Goal: Task Accomplishment & Management: Manage account settings

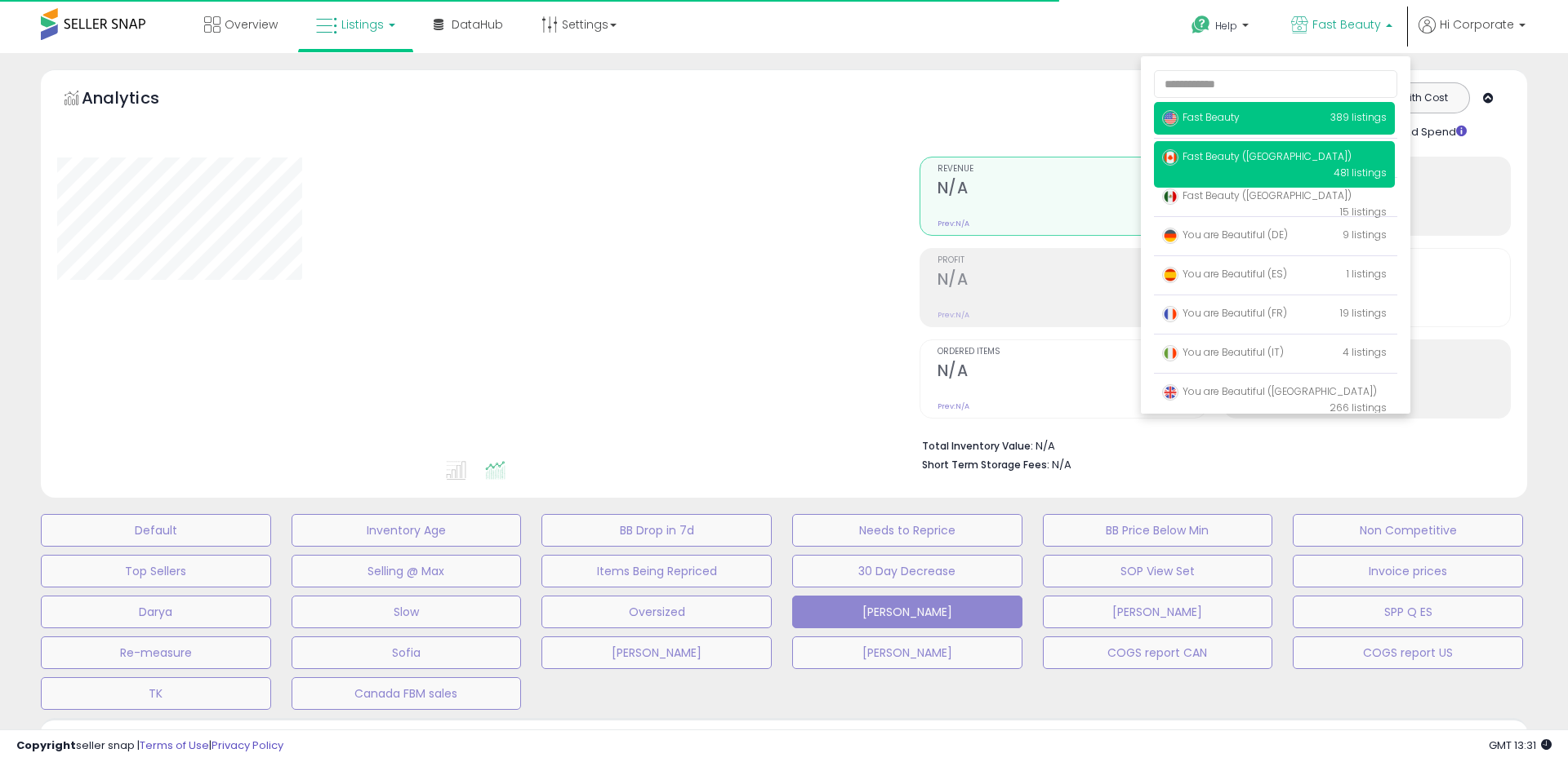
click at [1213, 158] on span "Fast Beauty ([GEOGRAPHIC_DATA])" at bounding box center [1256, 157] width 189 height 14
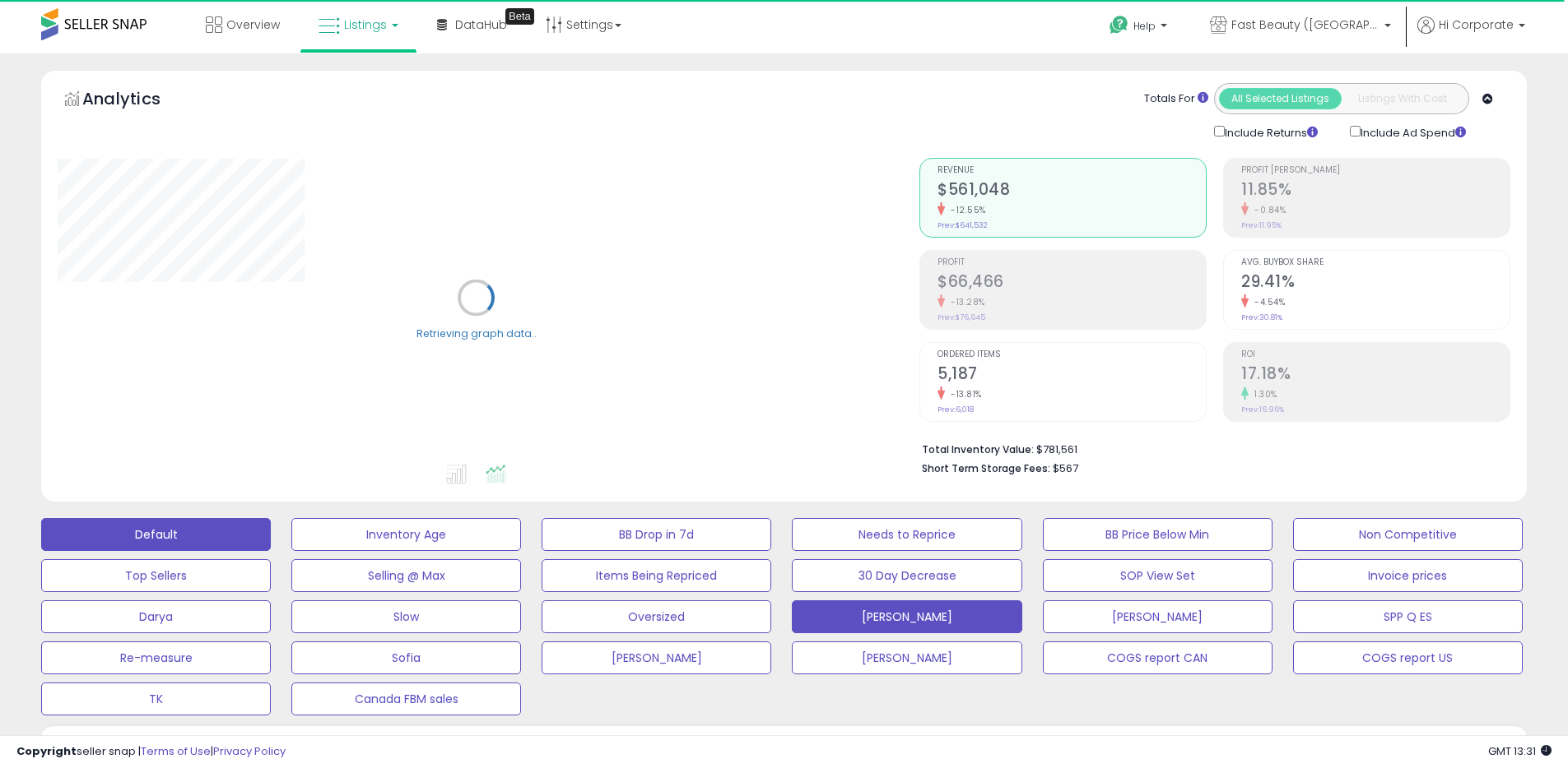
click at [185, 528] on button "Default" at bounding box center [155, 535] width 230 height 33
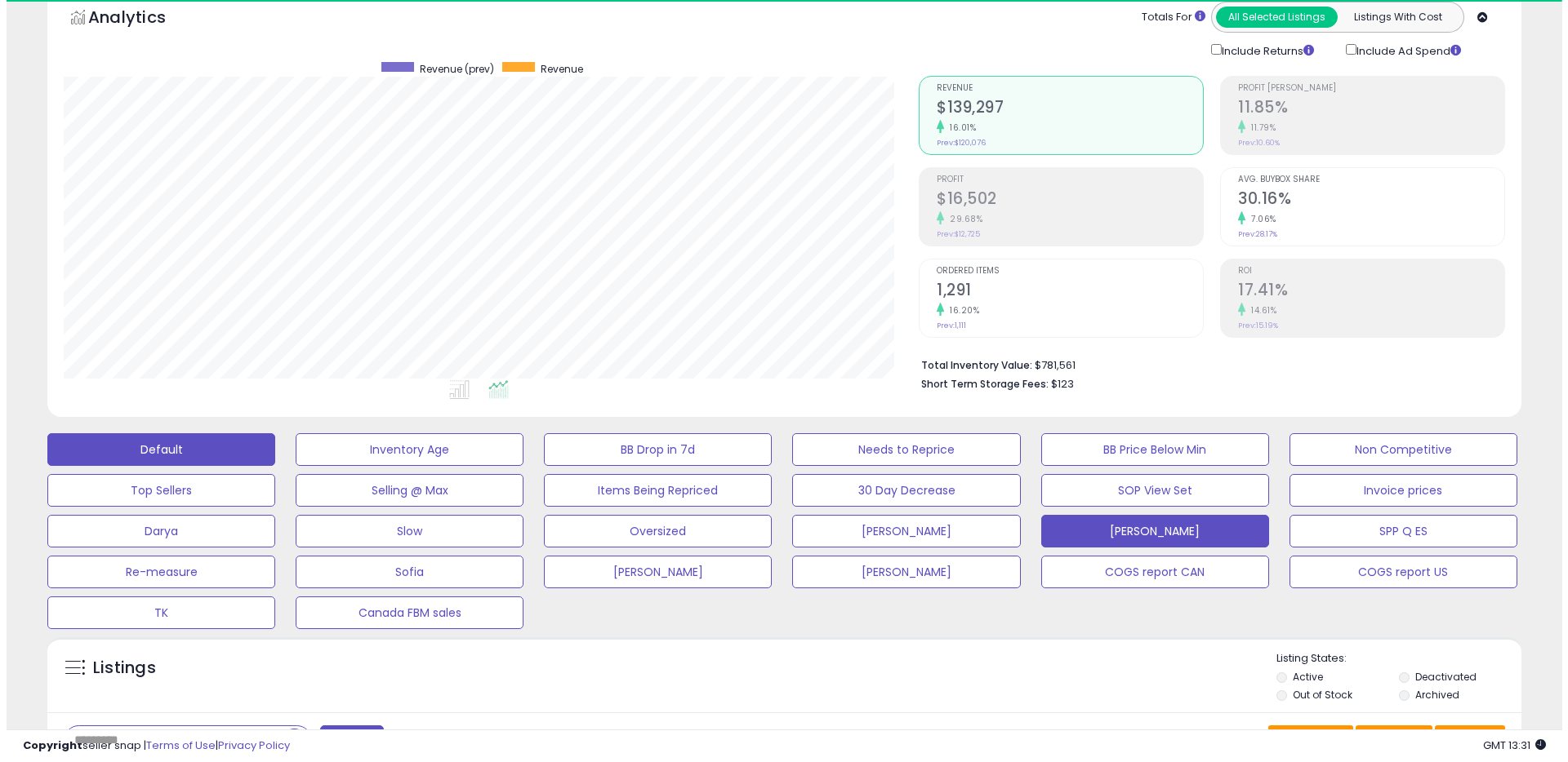
scroll to position [102, 0]
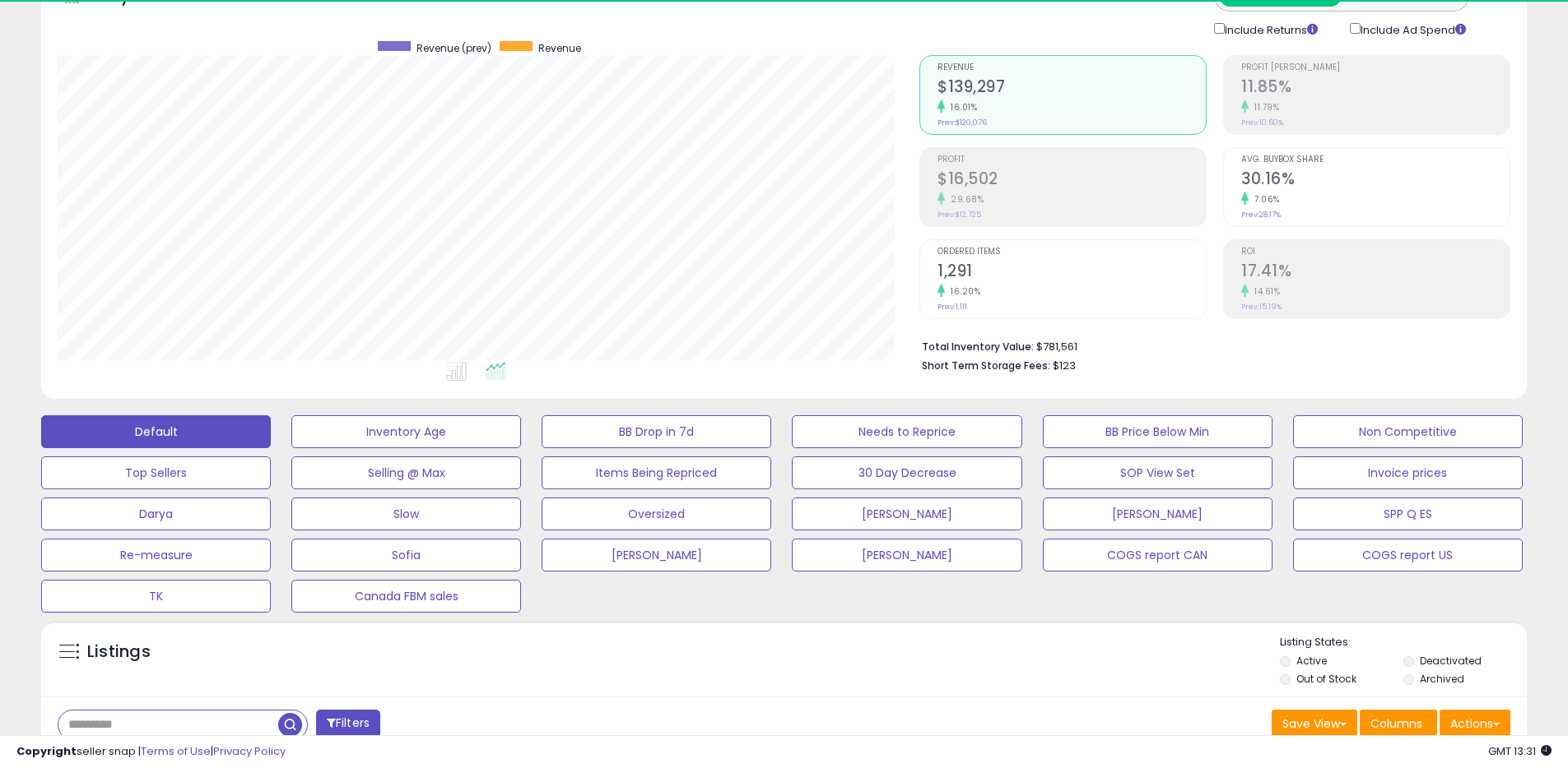
click at [1447, 680] on label "Archived" at bounding box center [1441, 679] width 44 height 14
click at [1292, 706] on div "Listing States: Active Deactivated Out of Stock Archived Apply" at bounding box center [1402, 673] width 247 height 75
click at [1293, 700] on div "Apply" at bounding box center [1297, 699] width 35 height 16
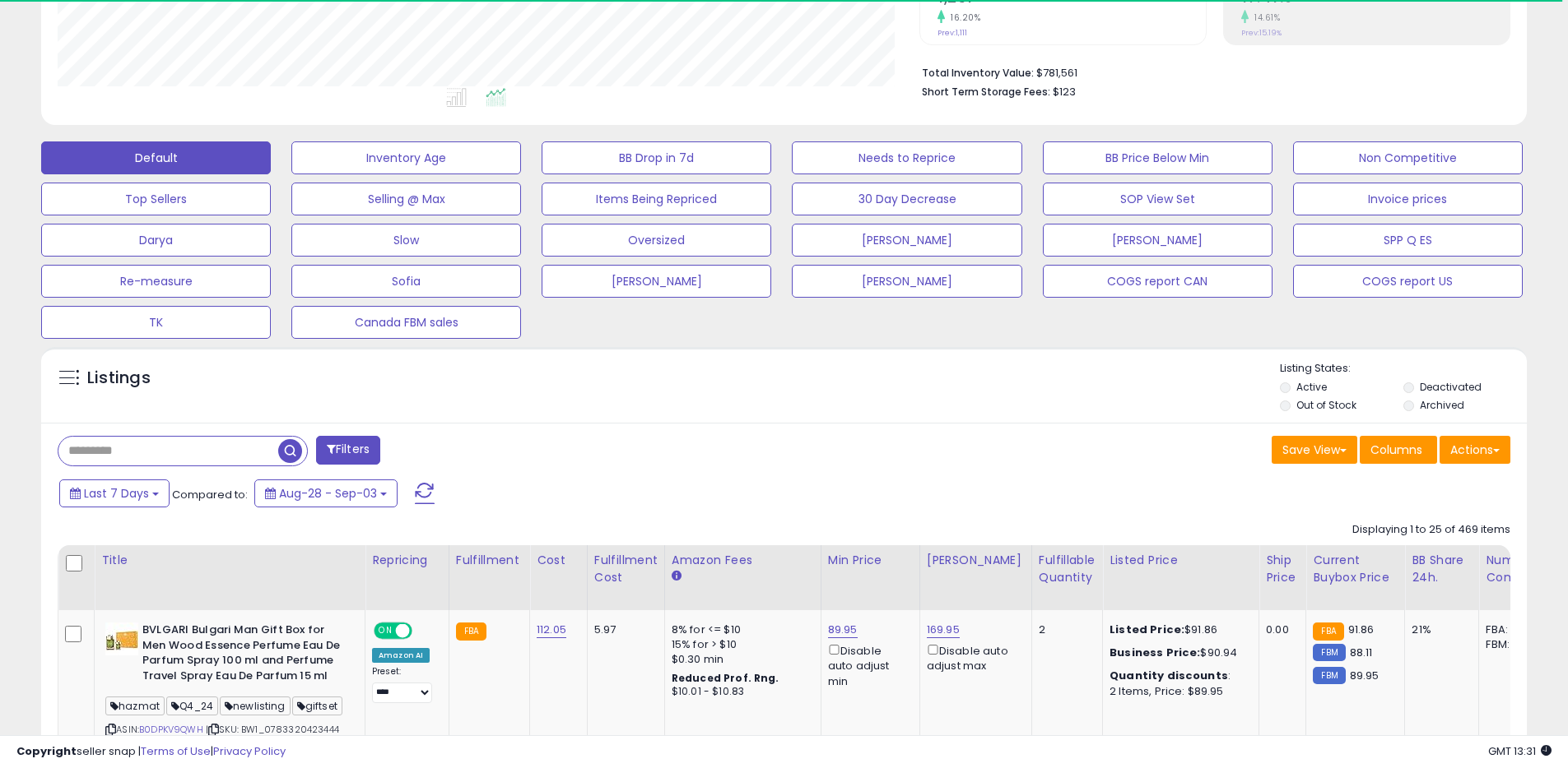
scroll to position [402, 0]
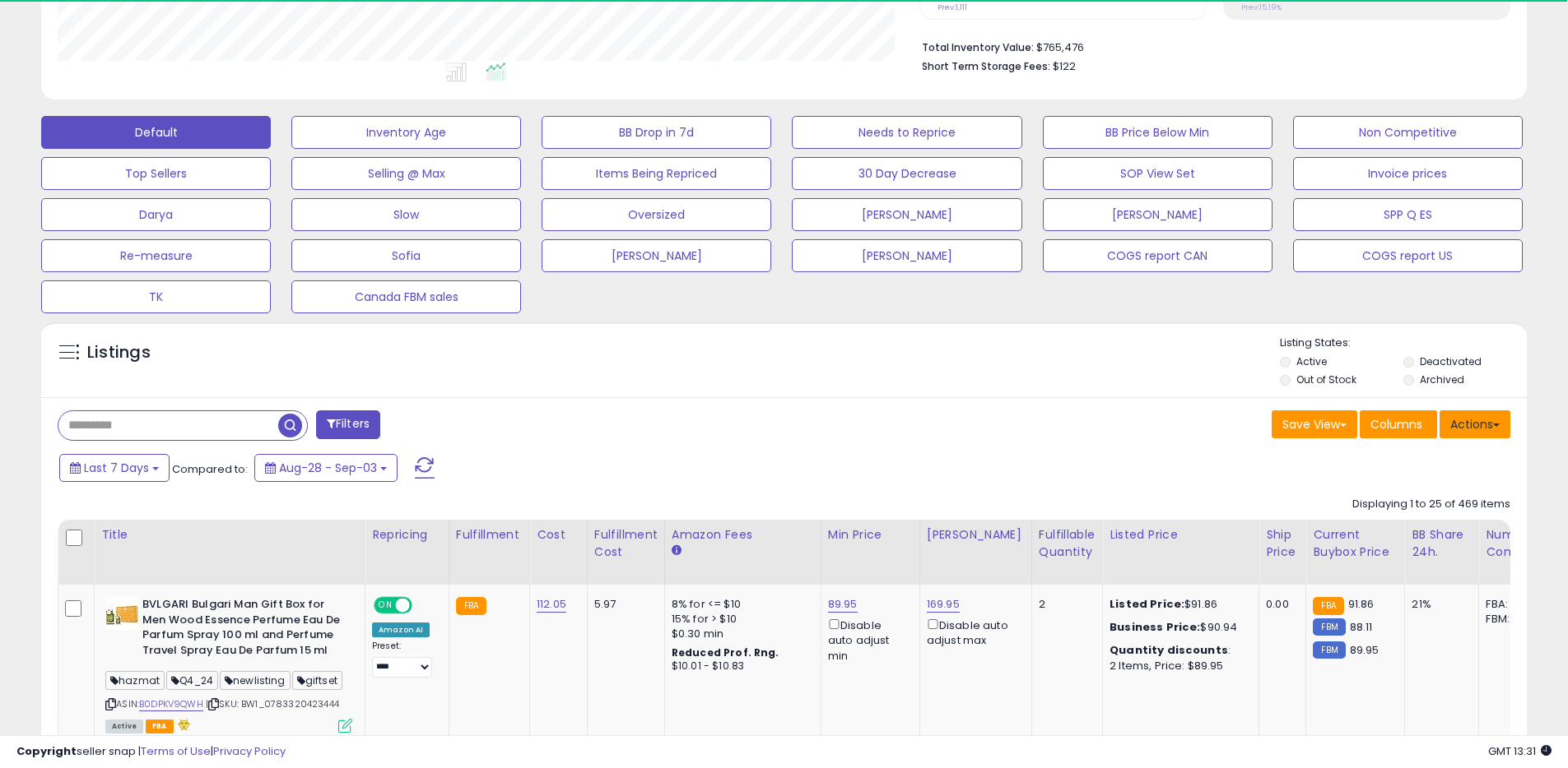
click at [1487, 419] on button "Actions" at bounding box center [1475, 424] width 71 height 28
click at [287, 422] on span "button" at bounding box center [291, 426] width 24 height 24
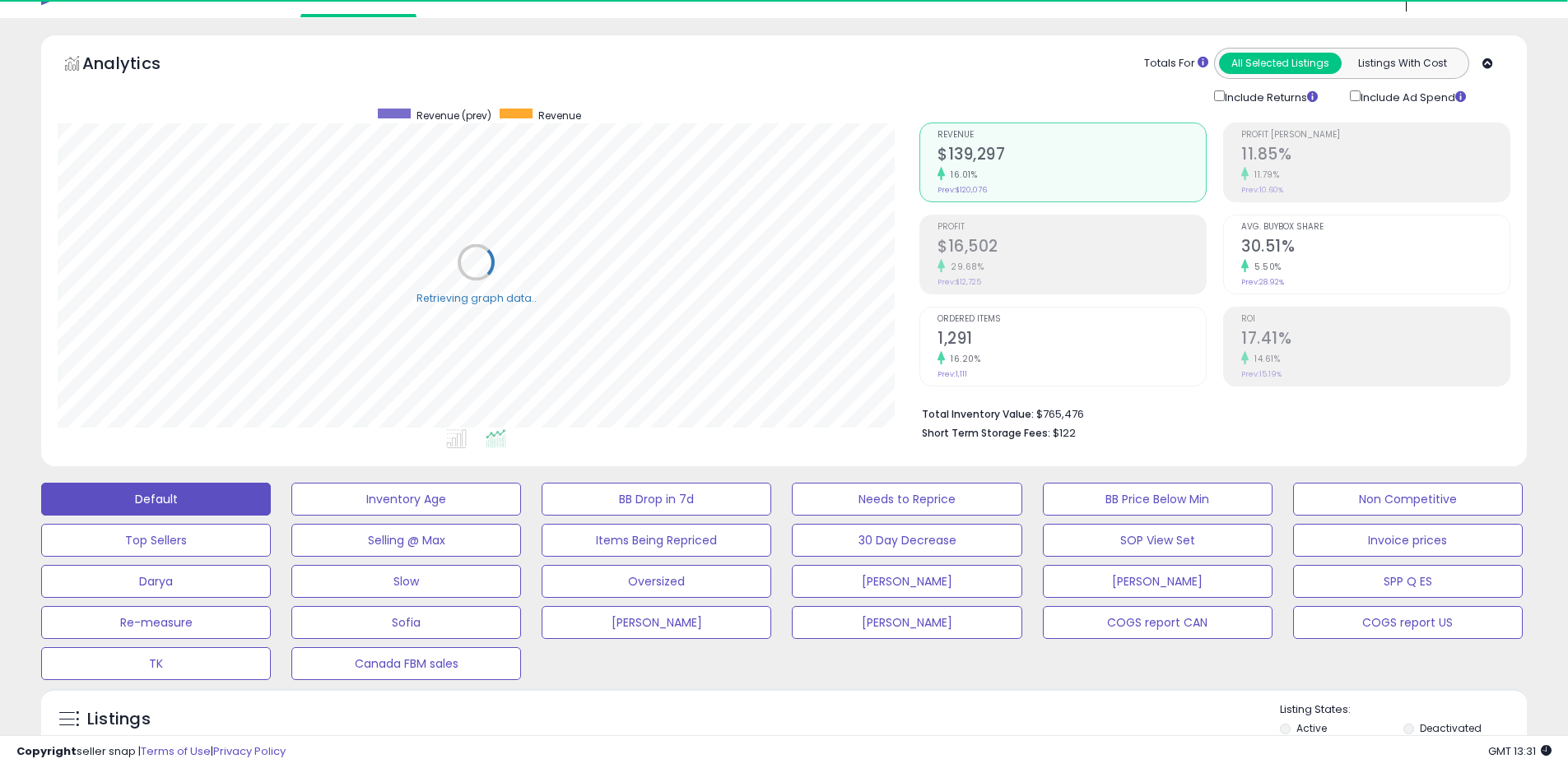
scroll to position [0, 0]
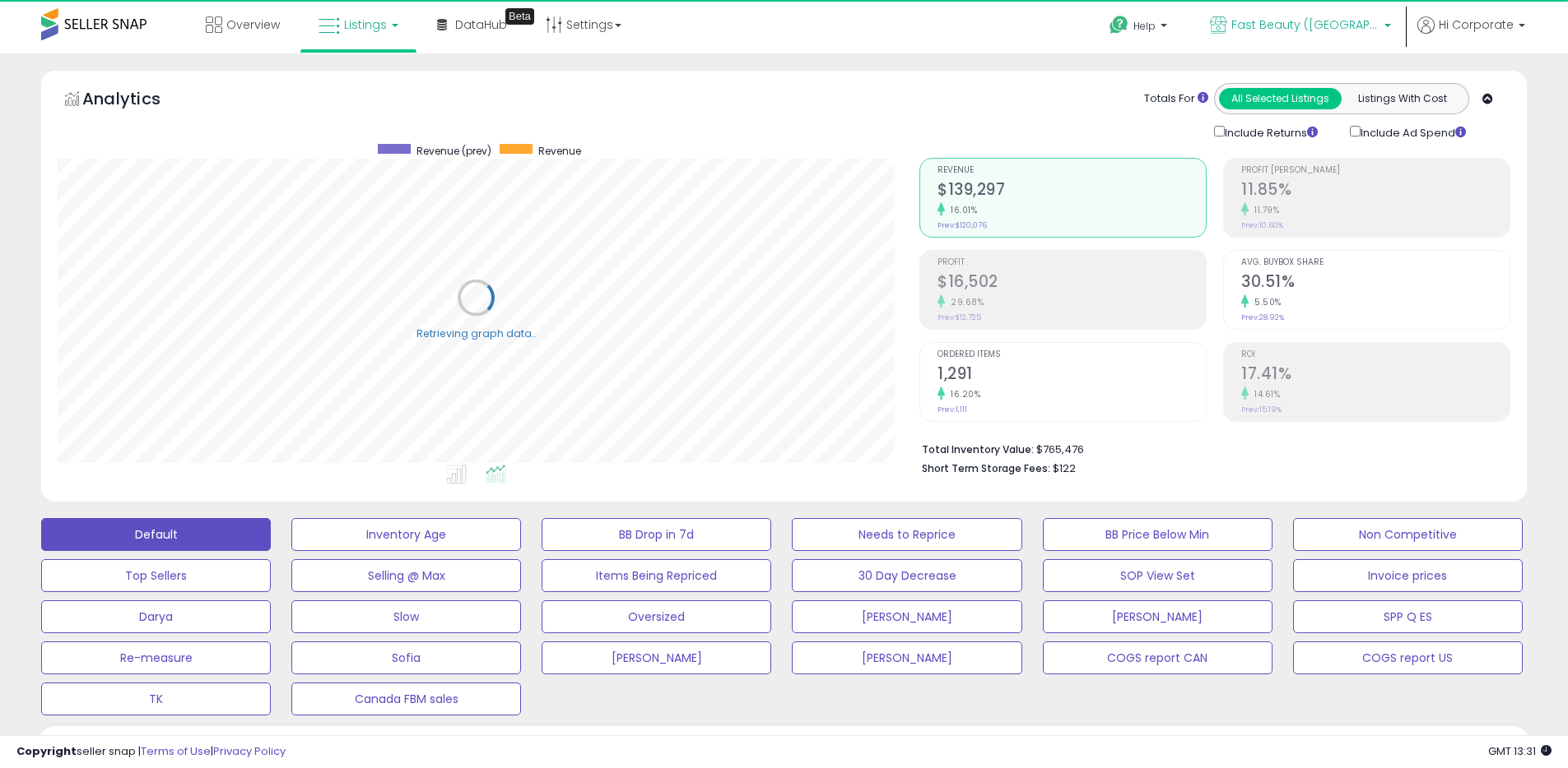
click at [1288, 26] on span "Fast Beauty ([GEOGRAPHIC_DATA])" at bounding box center [1304, 24] width 148 height 16
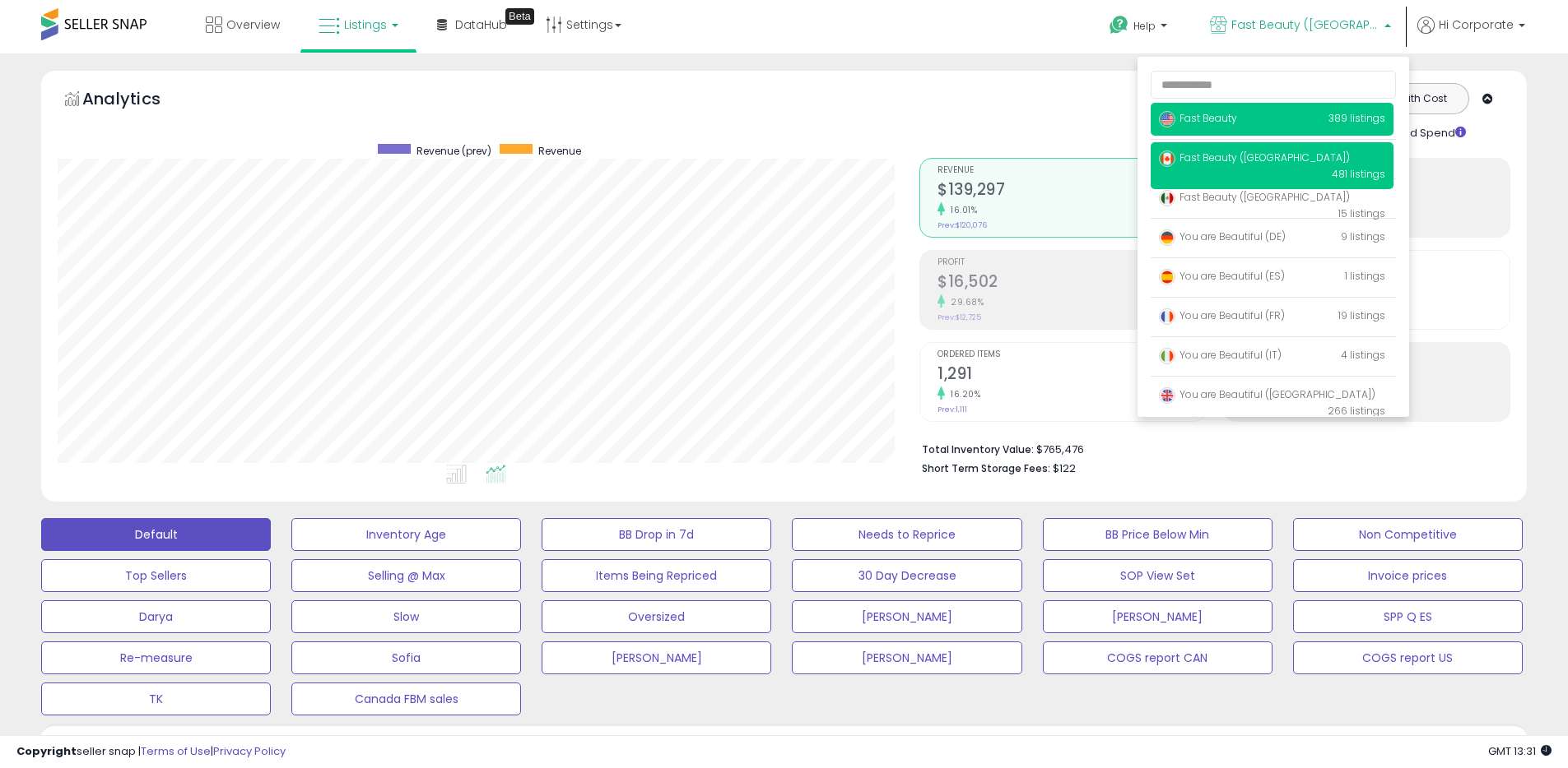
scroll to position [337, 861]
click at [1238, 157] on span "Fast Beauty ([GEOGRAPHIC_DATA])" at bounding box center [1254, 158] width 191 height 14
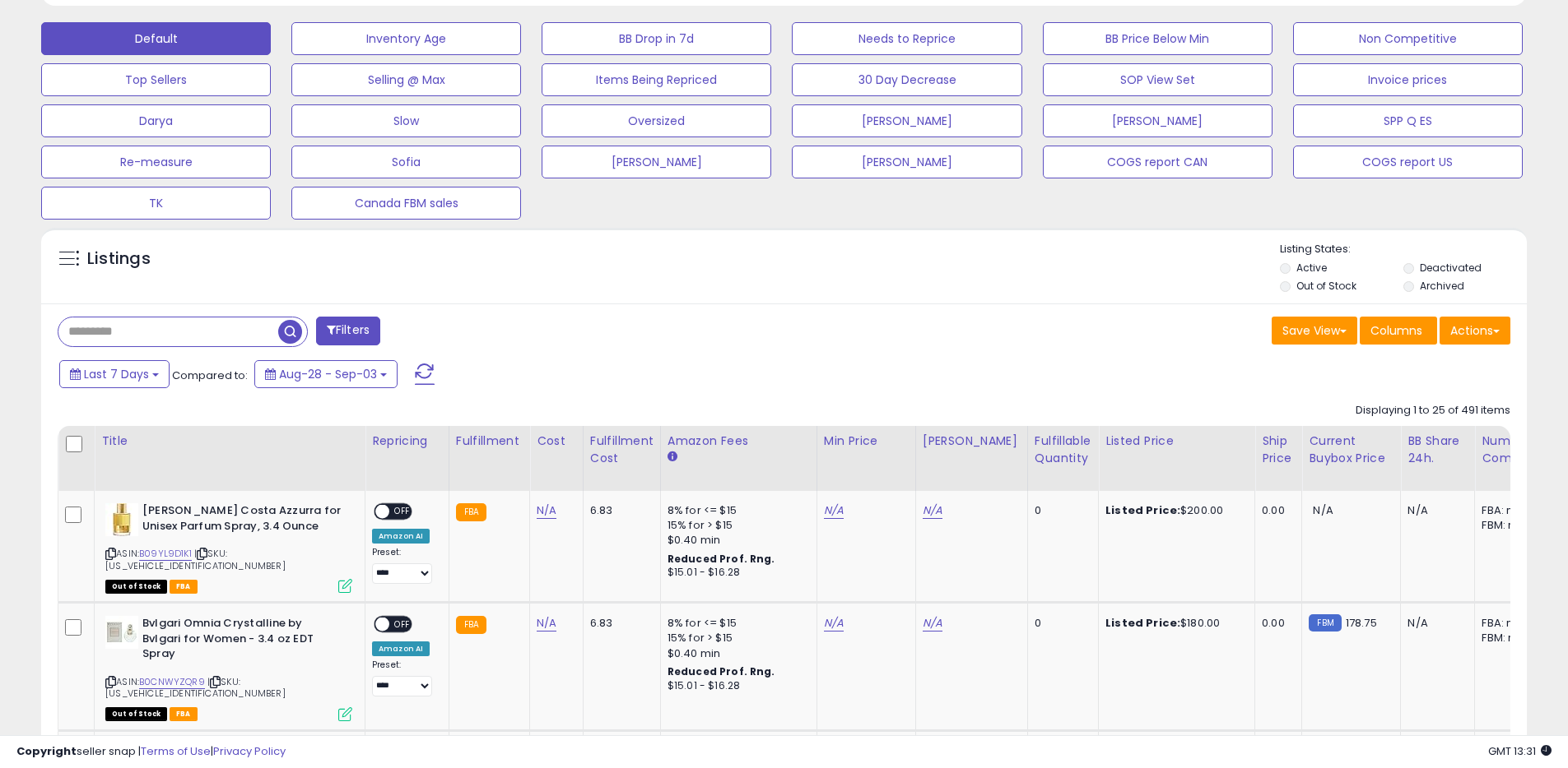
scroll to position [337, 861]
click at [1471, 331] on button "Actions" at bounding box center [1475, 330] width 71 height 28
click at [1432, 435] on link "Export All Columns" at bounding box center [1408, 435] width 180 height 25
